Goal: Information Seeking & Learning: Find specific page/section

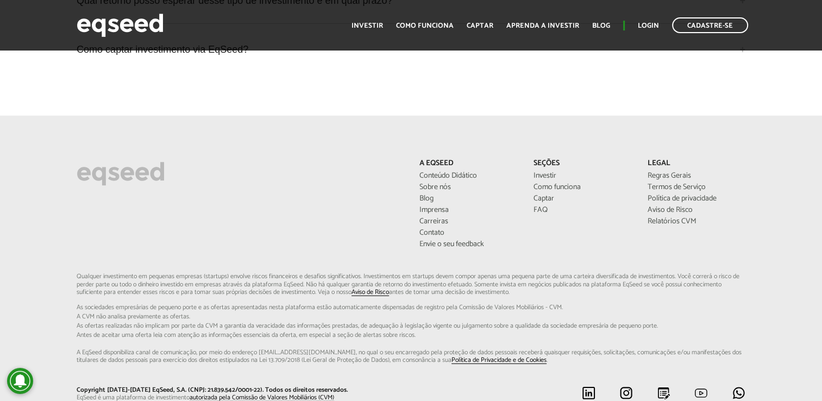
scroll to position [3031, 0]
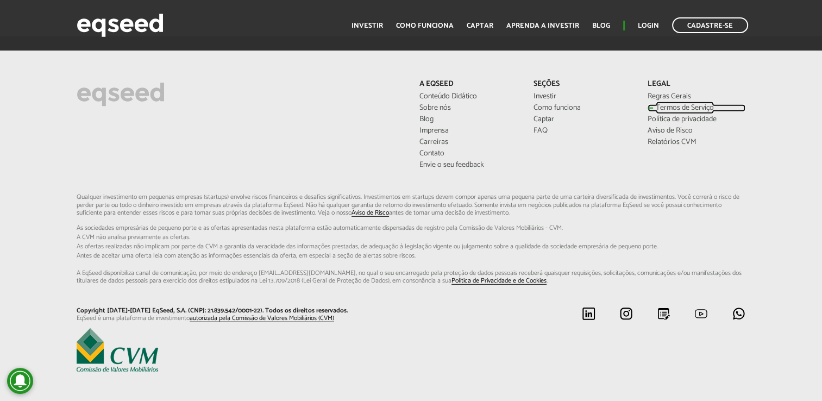
click at [685, 104] on link "Termos de Serviço" at bounding box center [697, 108] width 98 height 8
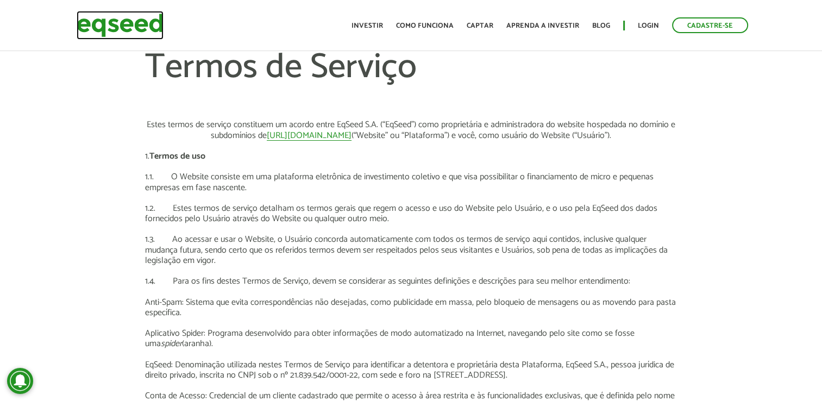
click at [163, 26] on img at bounding box center [120, 25] width 87 height 29
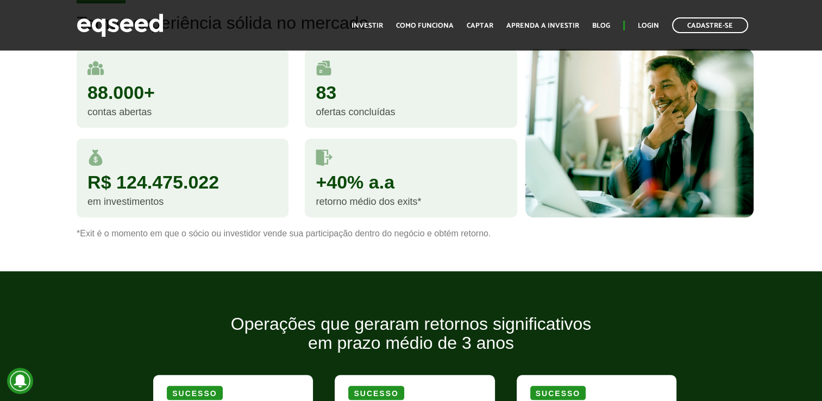
scroll to position [1019, 0]
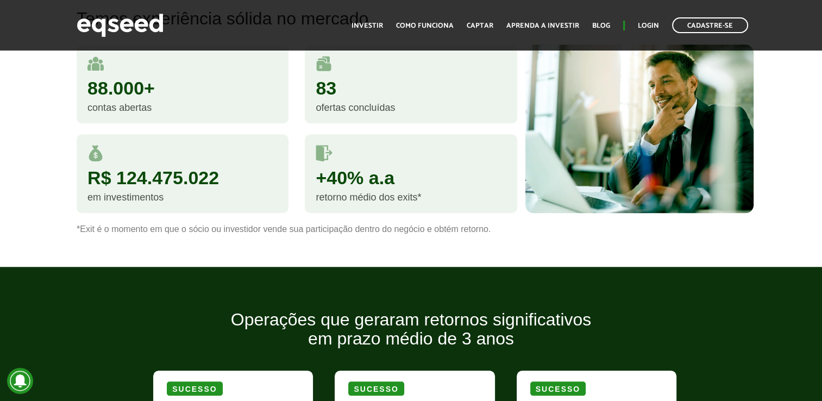
click at [338, 103] on div "ofertas concluídas" at bounding box center [411, 108] width 190 height 10
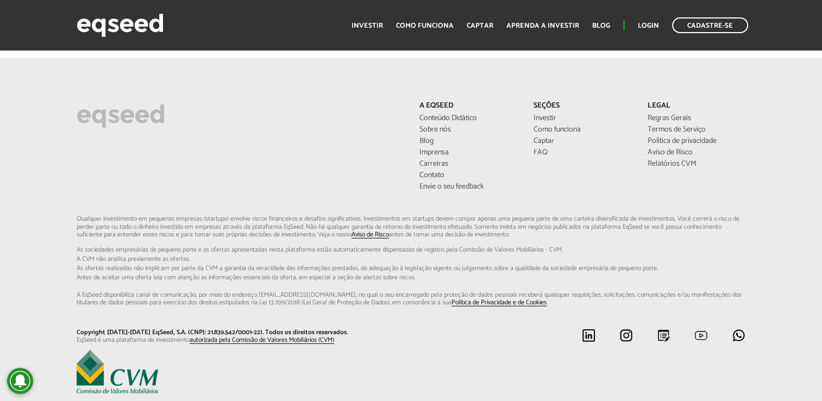
scroll to position [3031, 0]
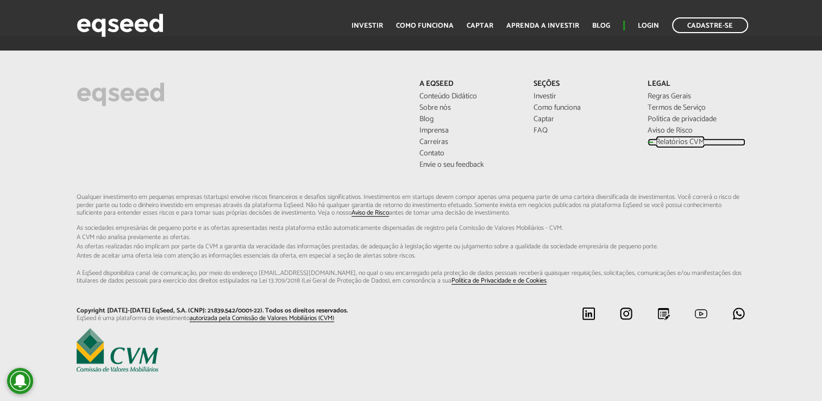
click at [667, 139] on link "Relatórios CVM" at bounding box center [697, 143] width 98 height 8
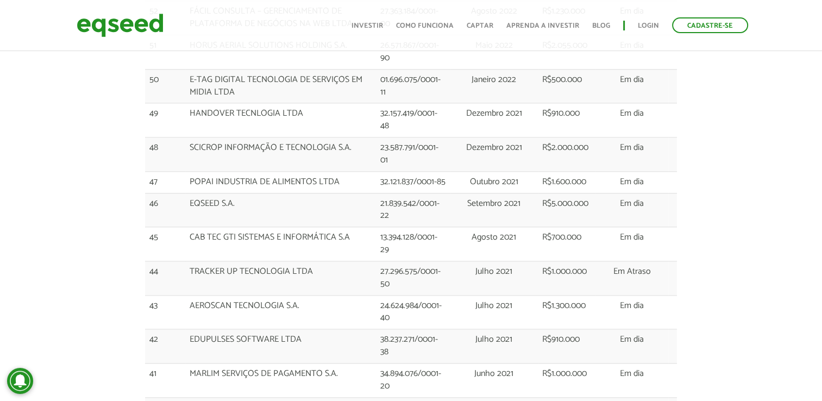
scroll to position [1228, 0]
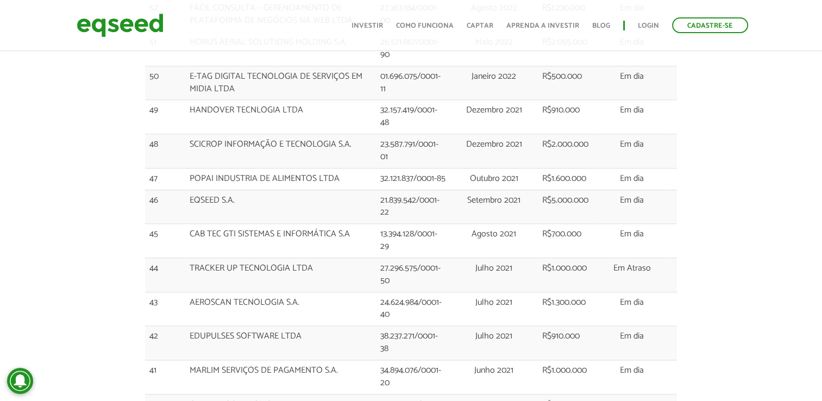
click at [402, 292] on td "24.624.984/0001-40" at bounding box center [413, 309] width 74 height 34
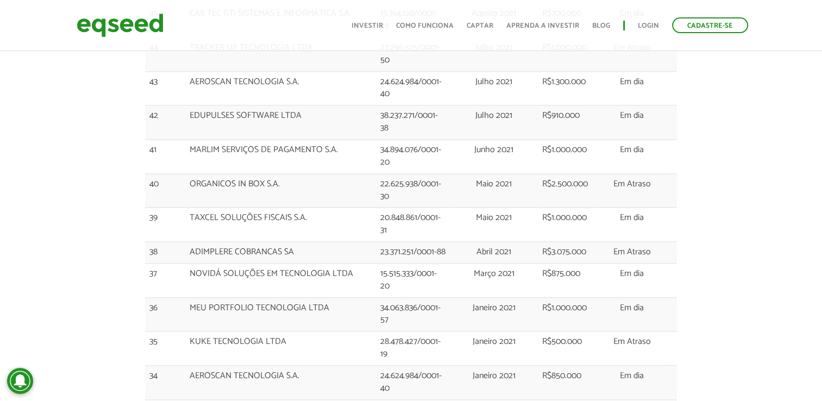
scroll to position [1451, 0]
